Goal: Transaction & Acquisition: Obtain resource

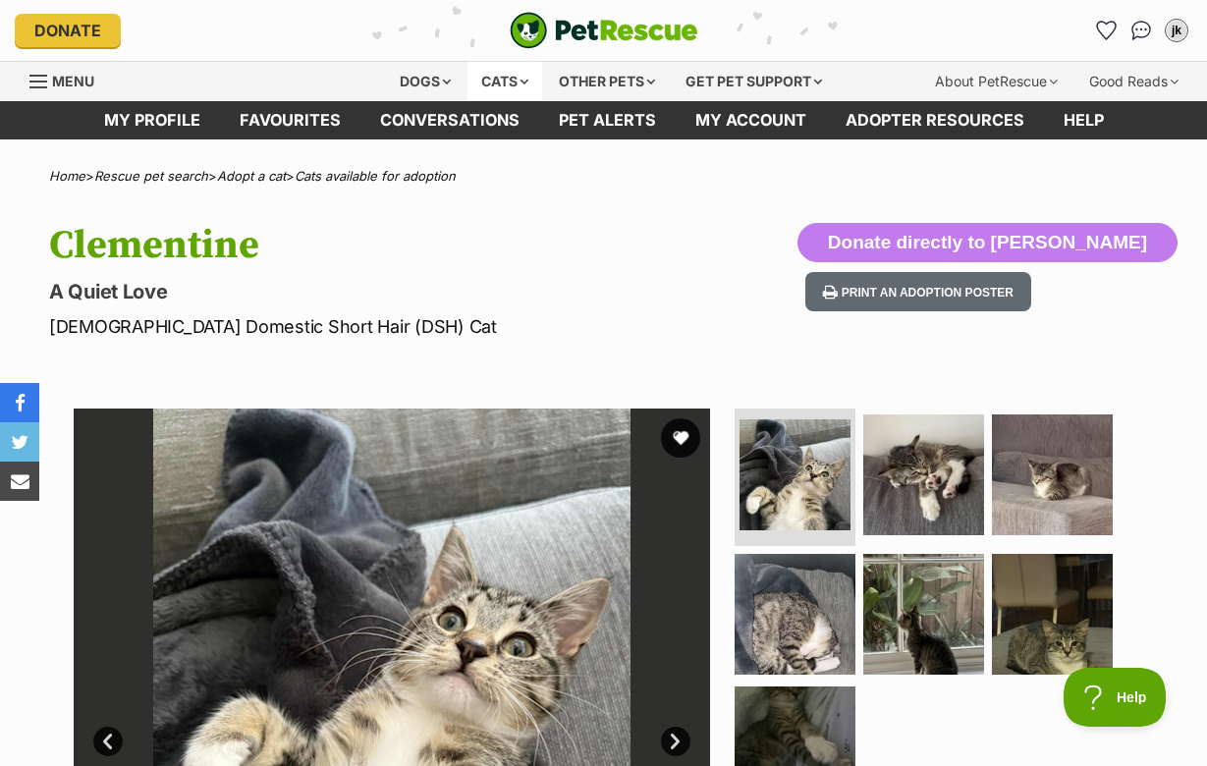
click at [475, 75] on div "Cats" at bounding box center [504, 81] width 75 height 39
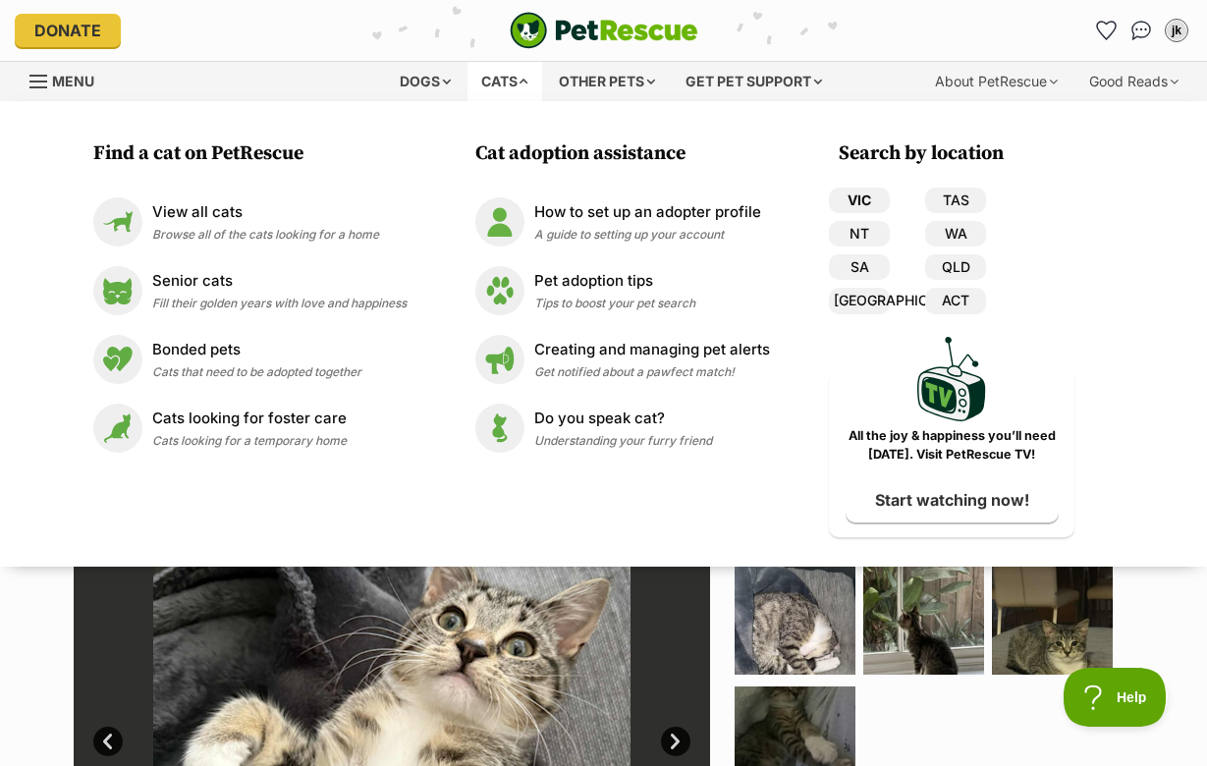
click at [856, 203] on link "VIC" at bounding box center [859, 201] width 61 height 26
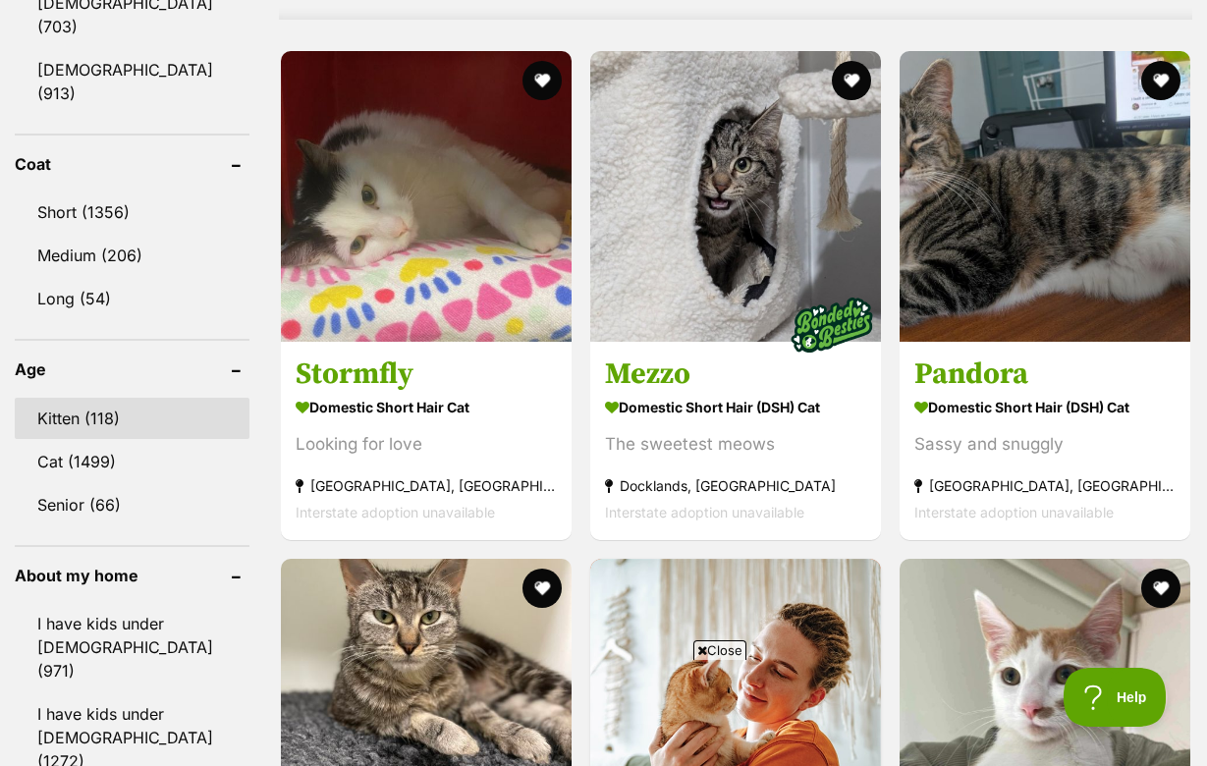
click at [88, 398] on link "Kitten (118)" at bounding box center [132, 418] width 235 height 41
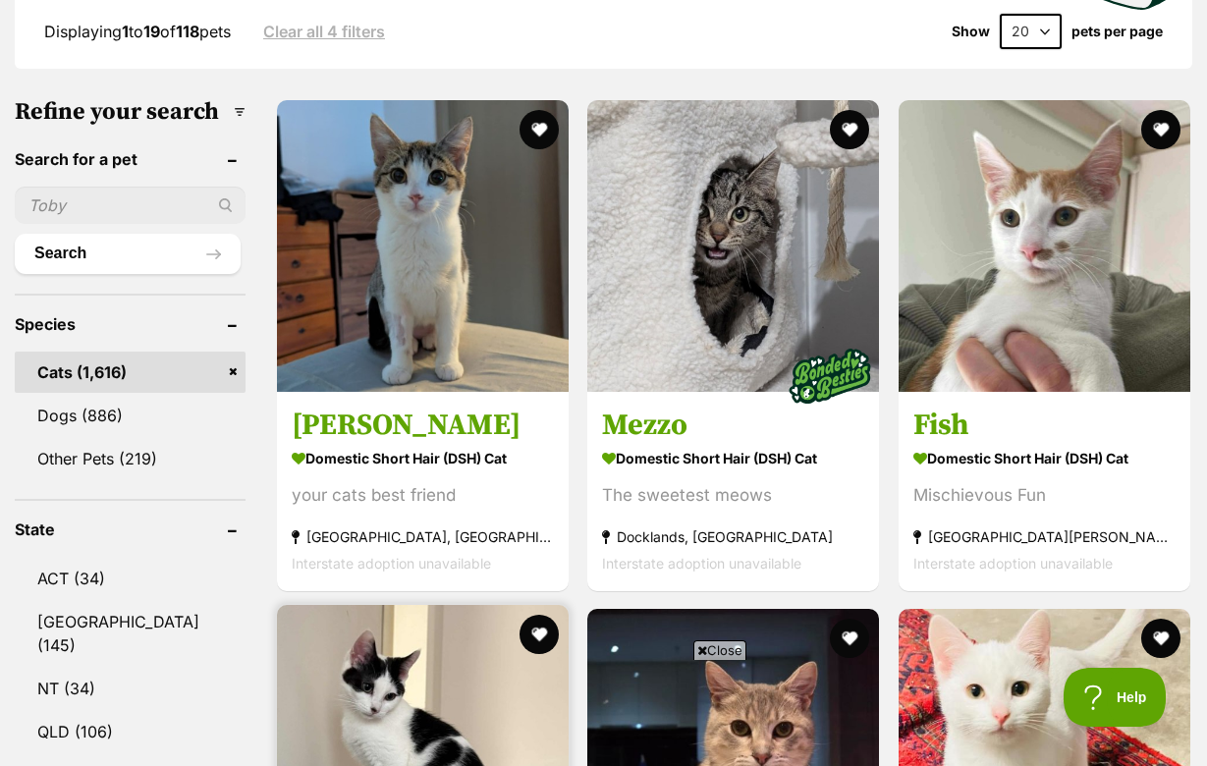
scroll to position [524, 0]
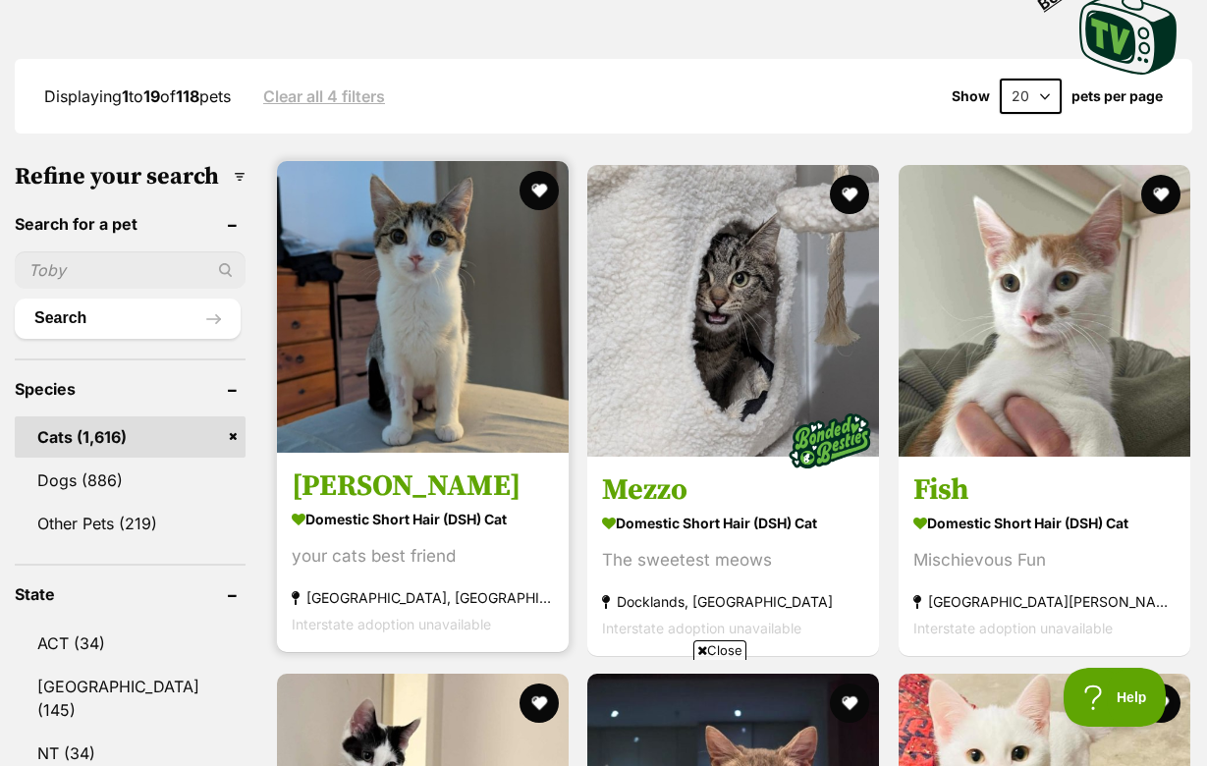
click at [396, 370] on img at bounding box center [423, 307] width 292 height 292
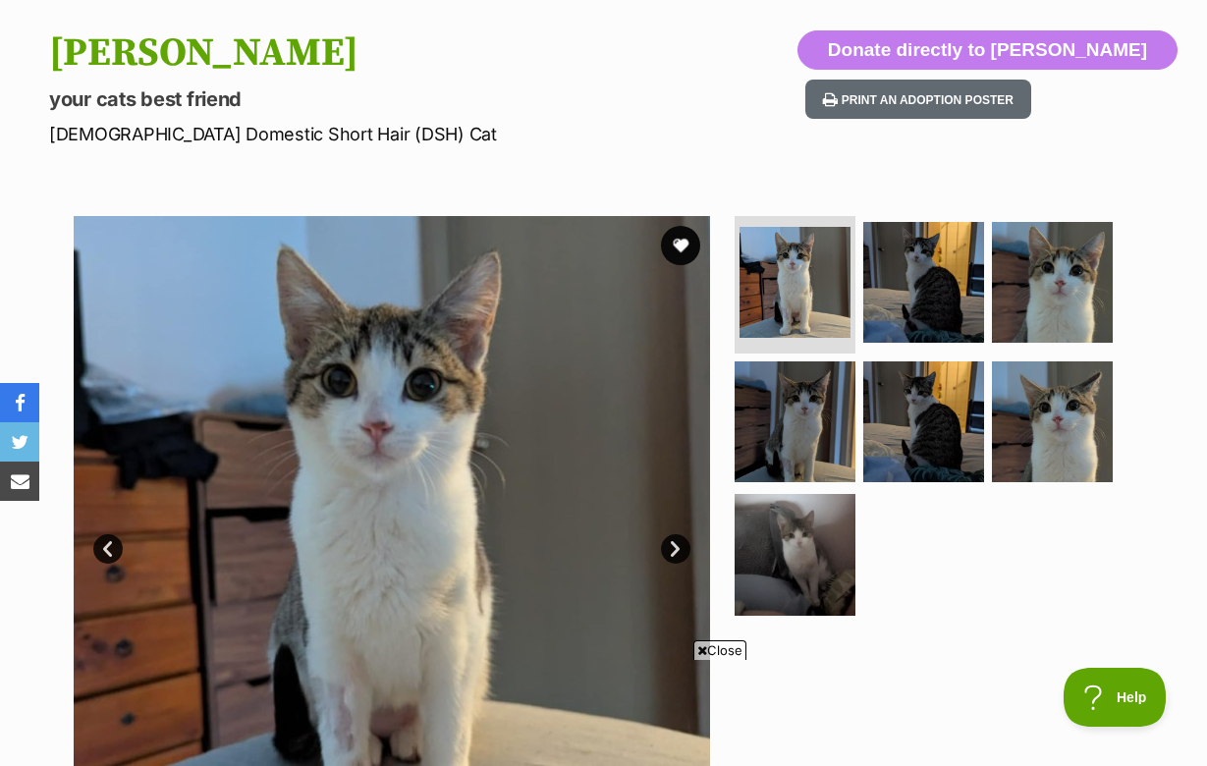
scroll to position [166, 0]
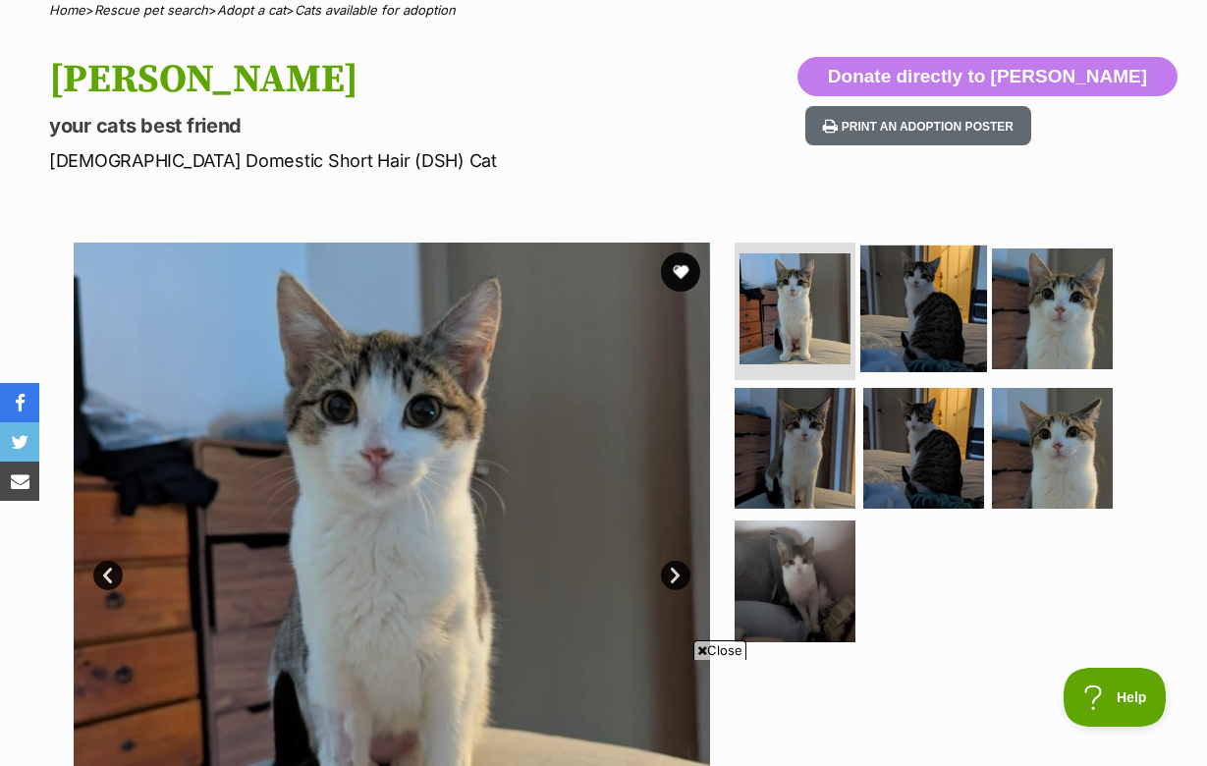
click at [895, 339] on img at bounding box center [923, 308] width 127 height 127
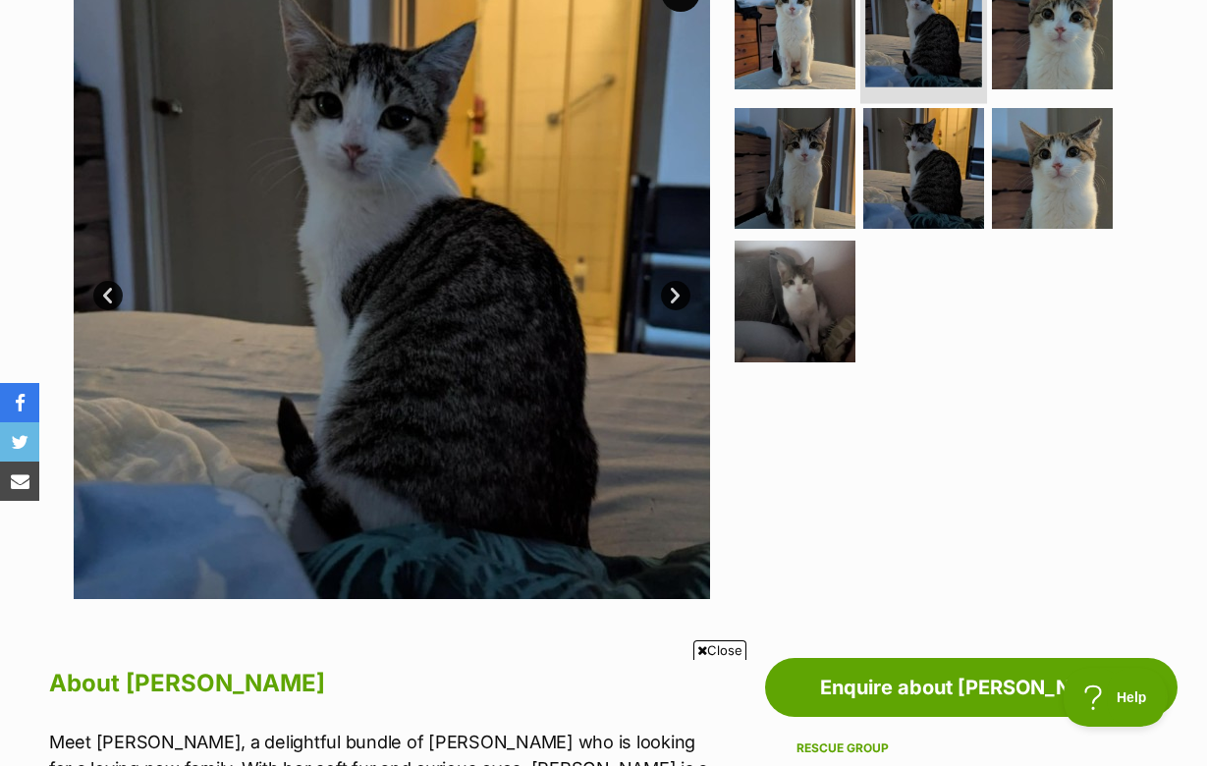
scroll to position [447, 0]
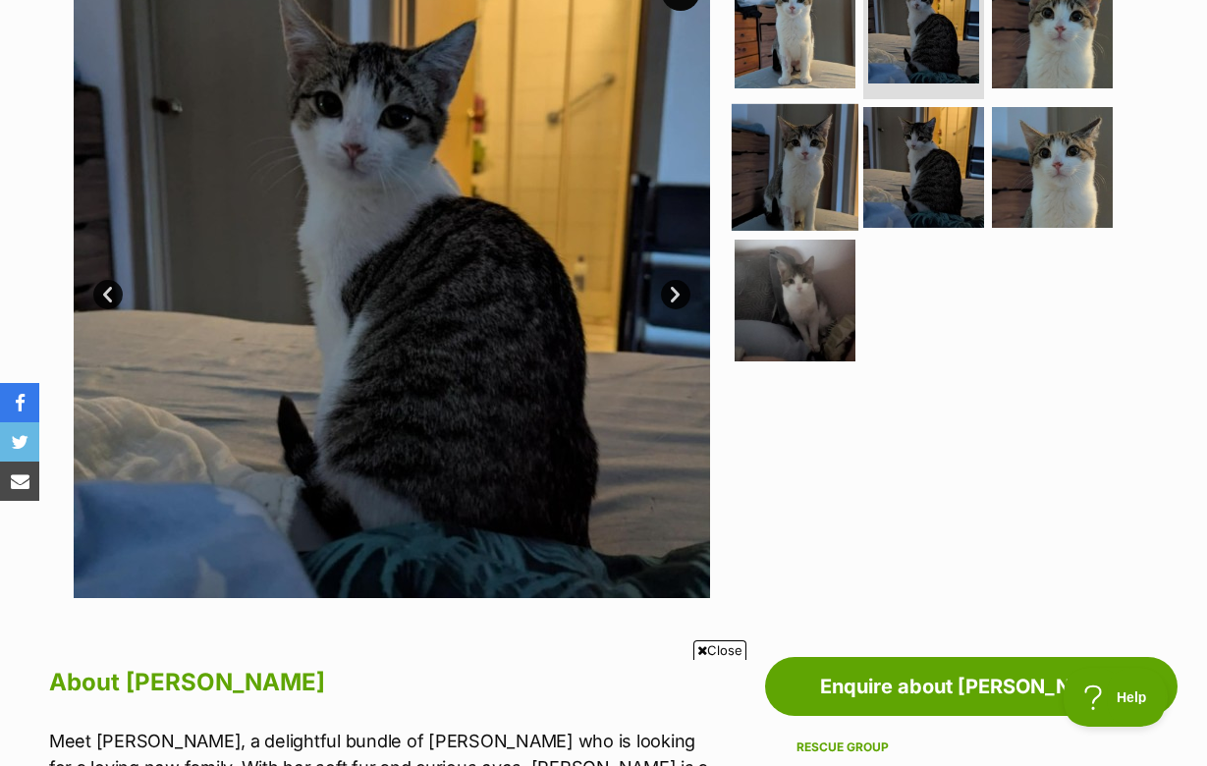
click at [829, 167] on img at bounding box center [795, 166] width 127 height 127
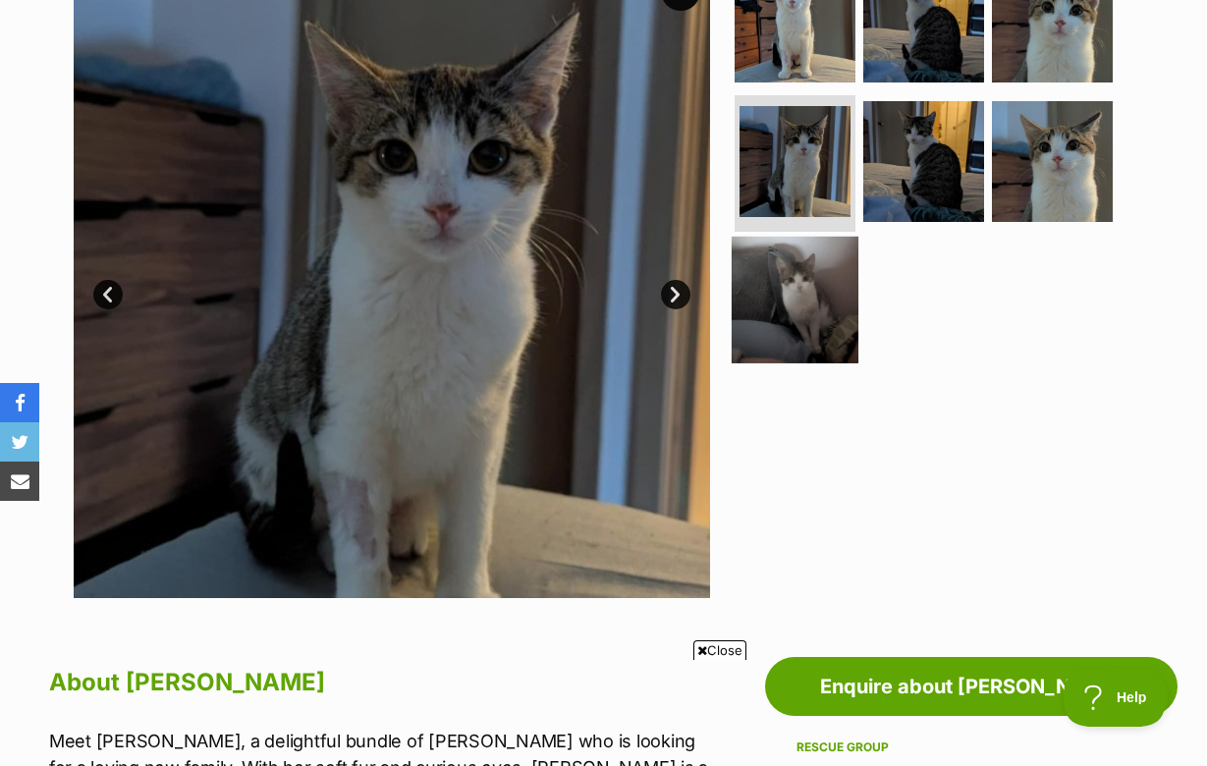
click at [797, 253] on img at bounding box center [795, 300] width 127 height 127
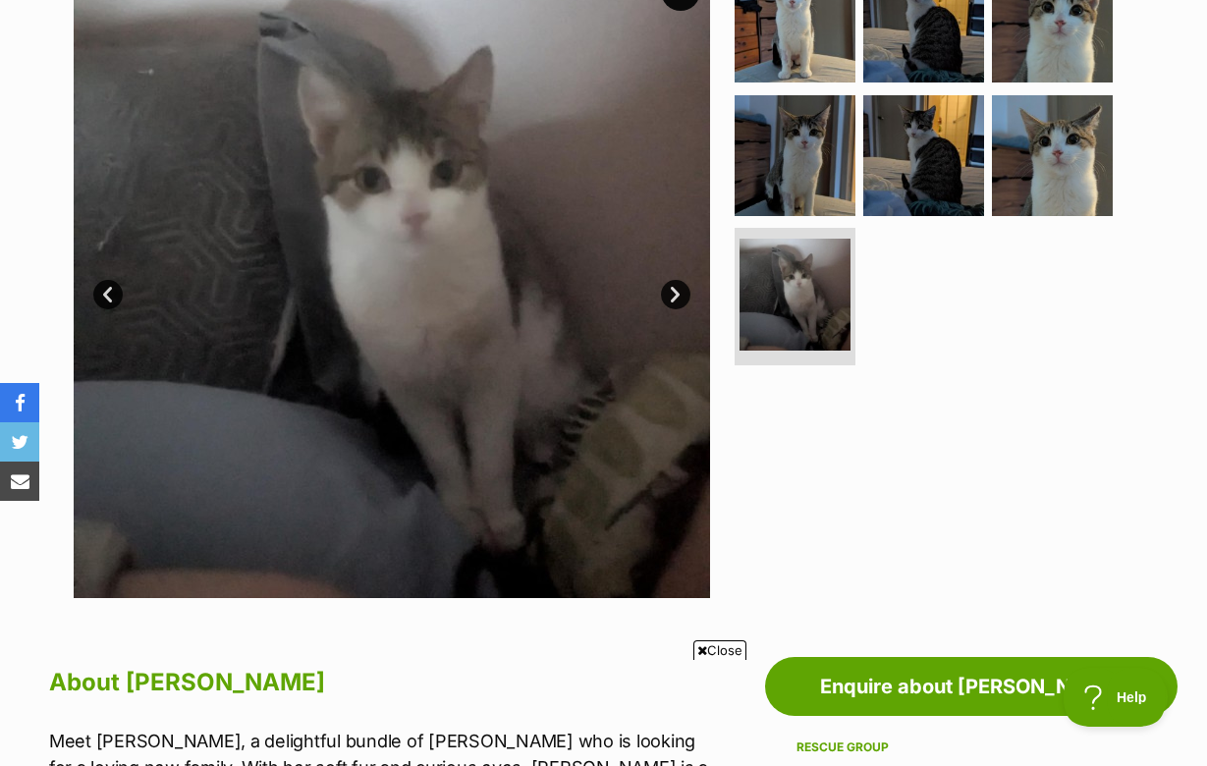
scroll to position [0, 0]
